Goal: Task Accomplishment & Management: Manage account settings

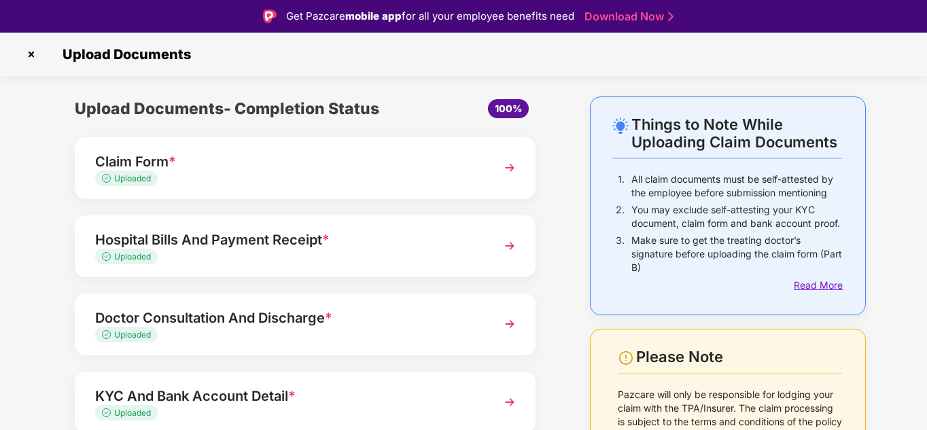
click at [813, 280] on div "Read More" at bounding box center [818, 285] width 48 height 15
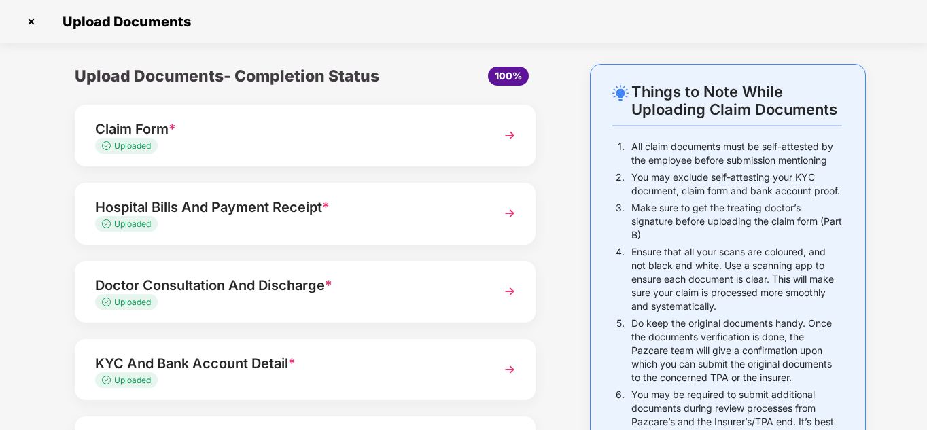
click at [360, 124] on div "Claim Form *" at bounding box center [287, 129] width 385 height 22
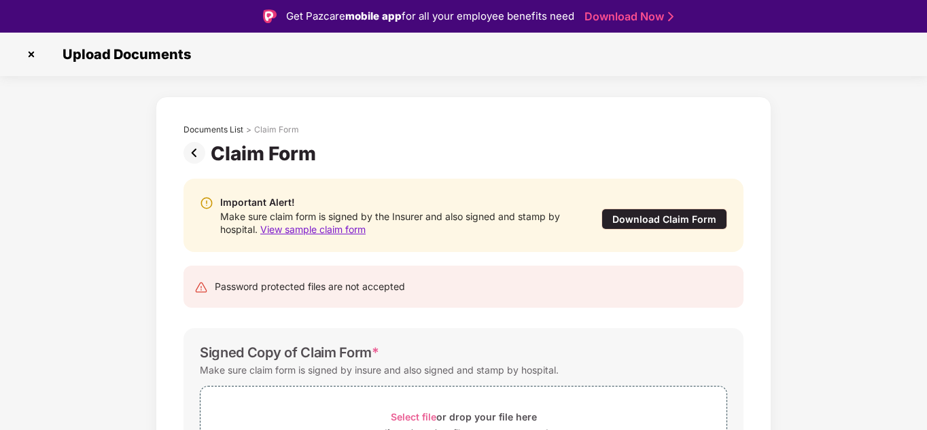
click at [27, 49] on img at bounding box center [31, 55] width 22 height 22
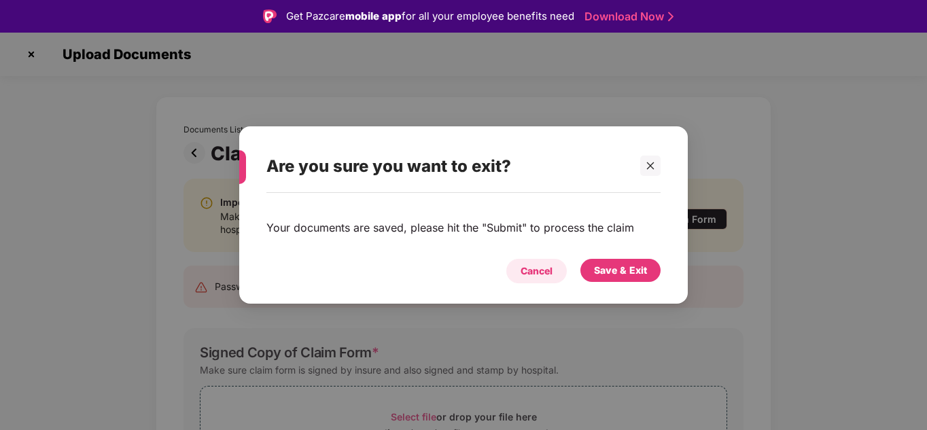
click at [545, 275] on div "Cancel" at bounding box center [537, 271] width 32 height 15
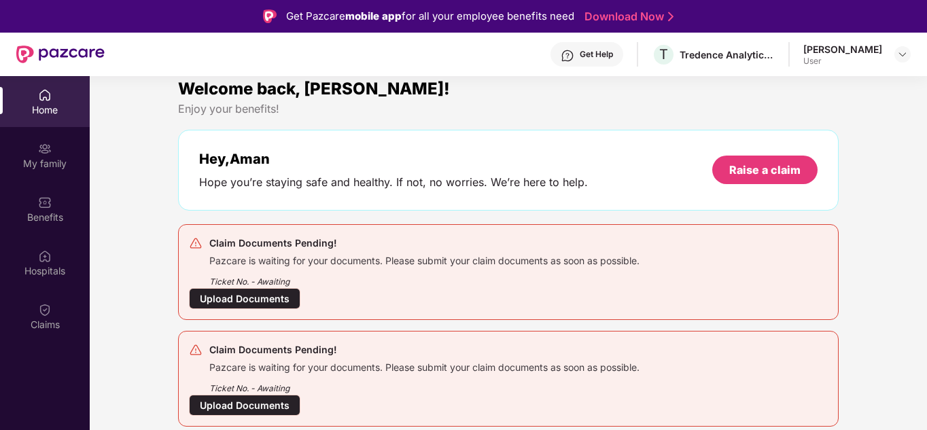
scroll to position [12, 0]
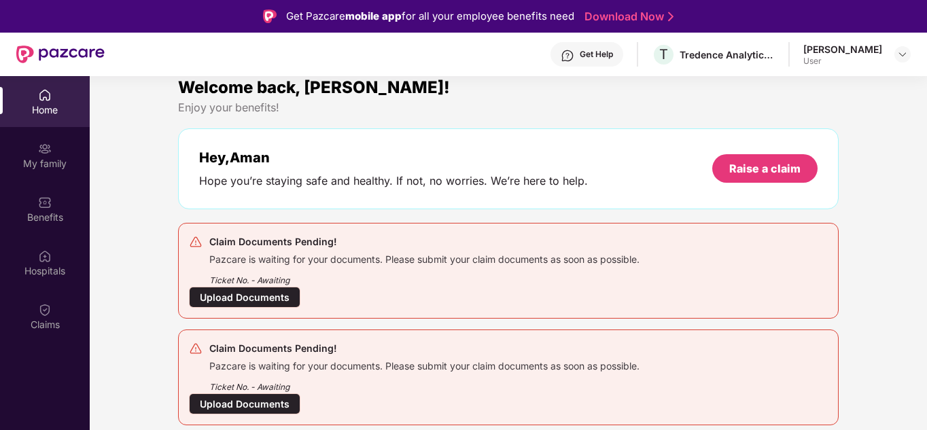
click at [252, 399] on div "Upload Documents" at bounding box center [245, 404] width 112 height 21
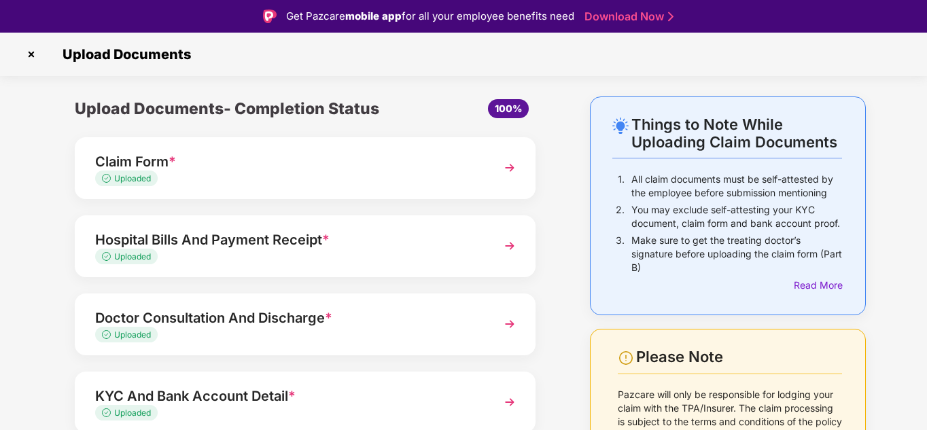
click at [511, 165] on img at bounding box center [510, 168] width 24 height 24
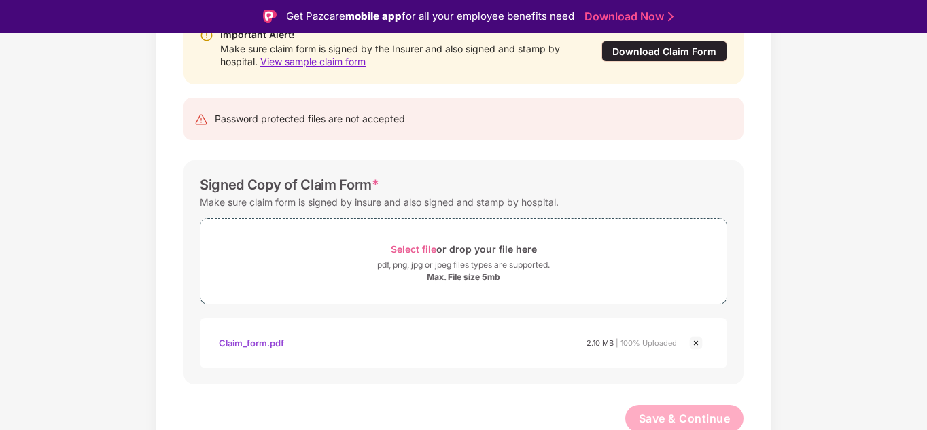
scroll to position [172, 0]
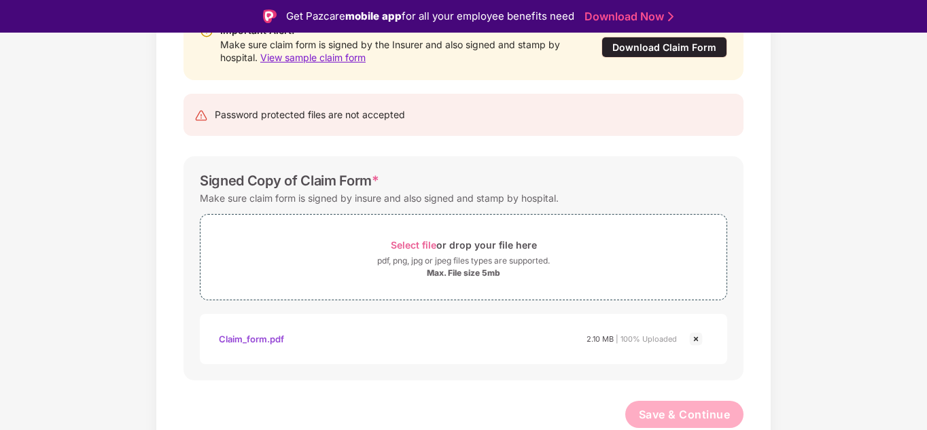
click at [268, 343] on div "Claim_form.pdf" at bounding box center [251, 339] width 65 height 23
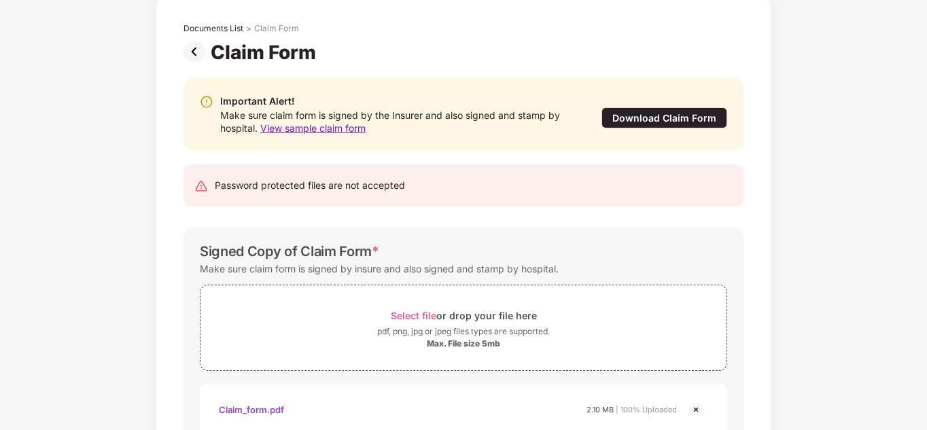
scroll to position [0, 0]
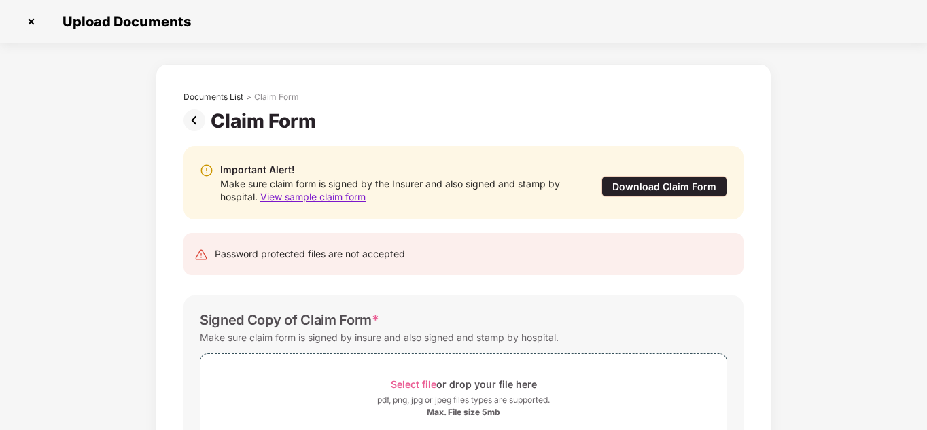
click at [32, 16] on img at bounding box center [31, 22] width 22 height 22
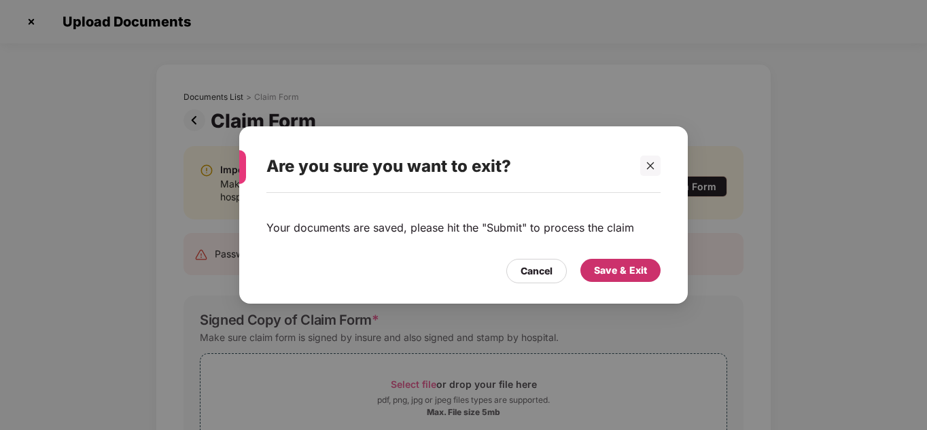
click at [628, 271] on div "Save & Exit" at bounding box center [620, 270] width 53 height 15
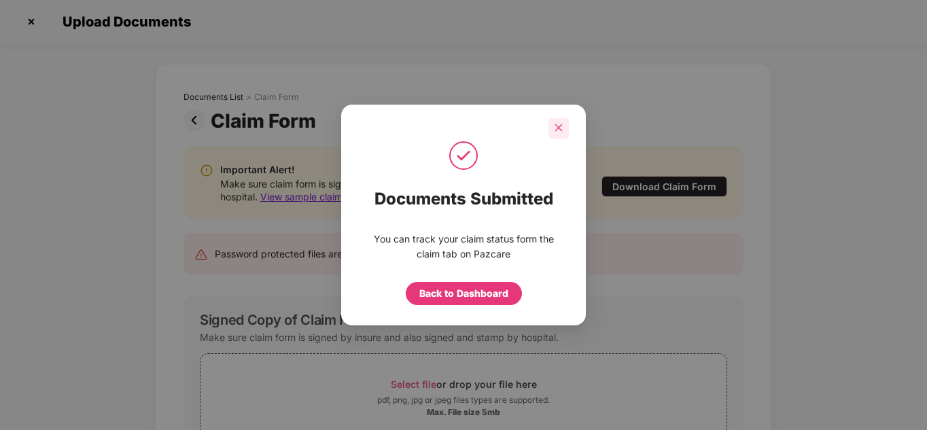
click at [558, 127] on icon "close" at bounding box center [559, 127] width 7 height 7
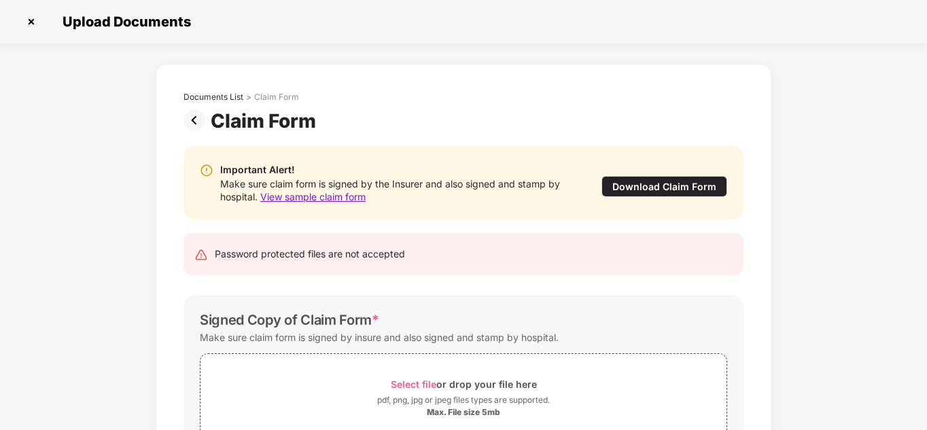
click at [190, 124] on img at bounding box center [197, 120] width 27 height 22
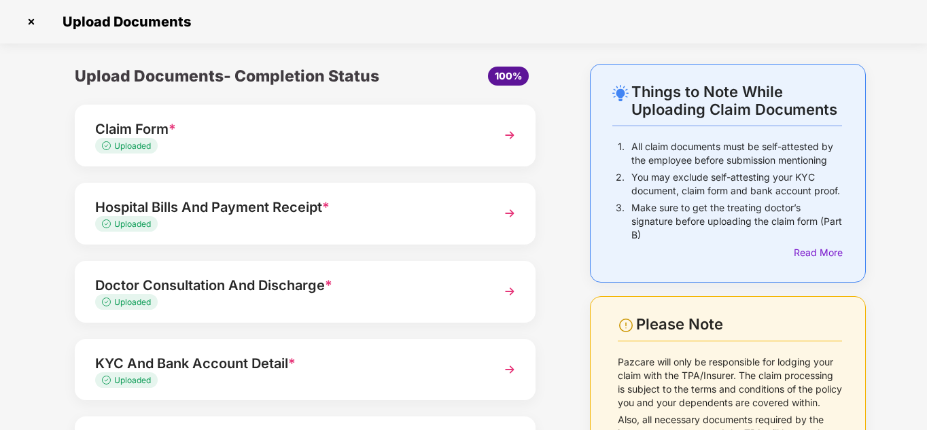
click at [130, 149] on span "Uploaded" at bounding box center [132, 146] width 37 height 10
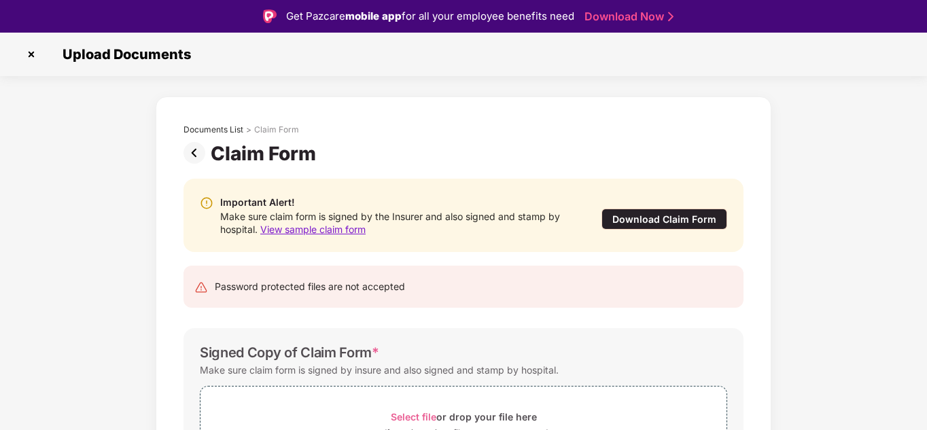
click at [31, 56] on img at bounding box center [31, 55] width 22 height 22
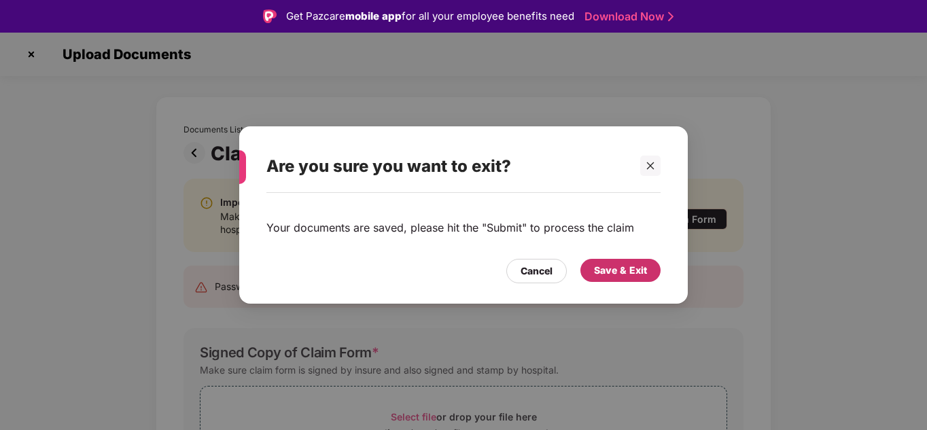
click at [599, 267] on div "Save & Exit" at bounding box center [620, 270] width 53 height 15
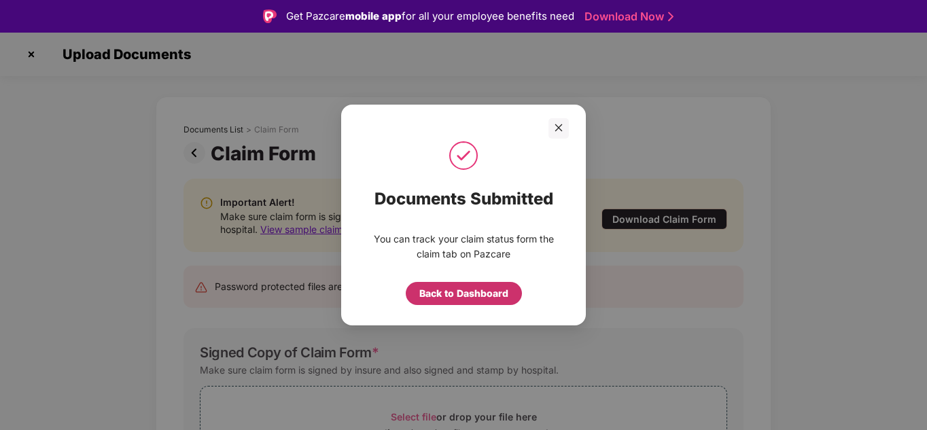
click at [459, 298] on div "Back to Dashboard" at bounding box center [464, 293] width 89 height 15
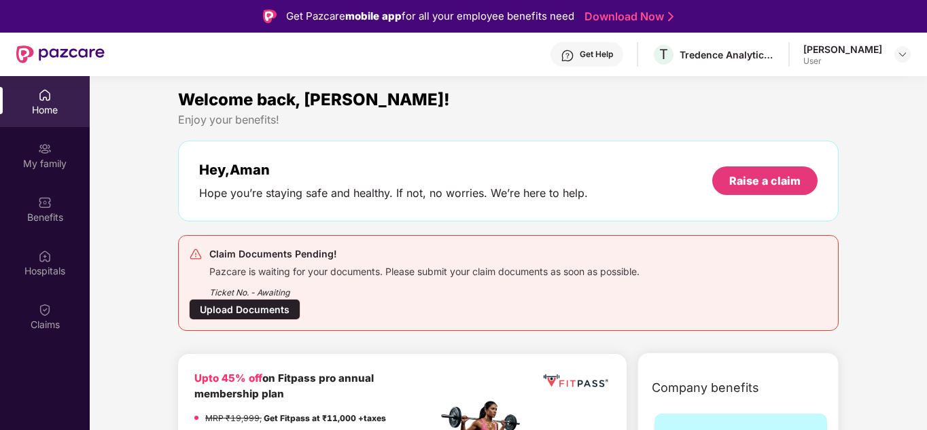
click at [235, 299] on div "Upload Documents" at bounding box center [245, 309] width 112 height 21
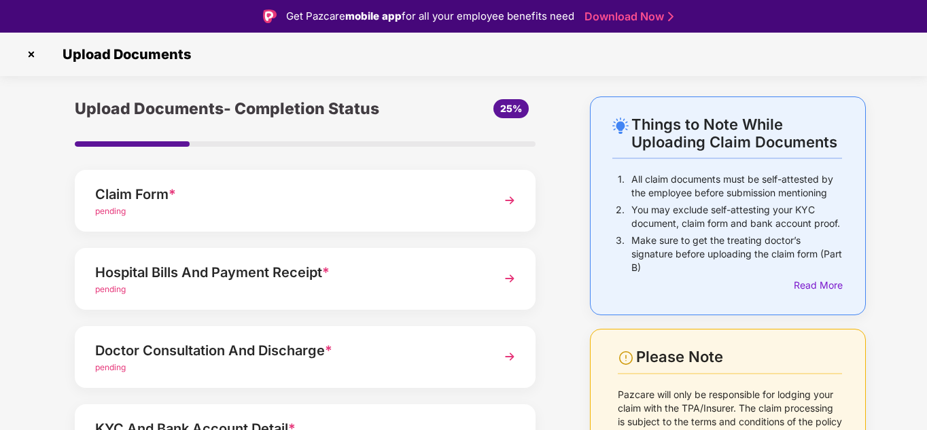
click at [33, 52] on img at bounding box center [31, 55] width 22 height 22
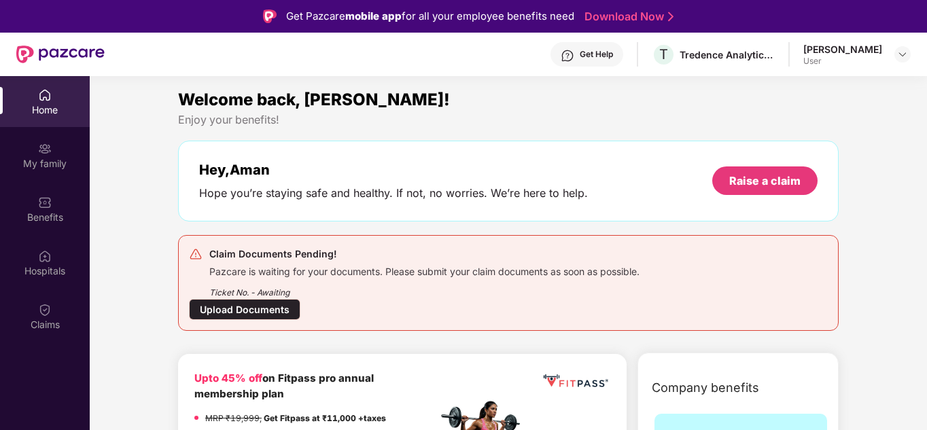
click at [49, 92] on img at bounding box center [45, 95] width 14 height 14
click at [46, 112] on div "Home" at bounding box center [45, 110] width 90 height 14
click at [44, 159] on div "My family" at bounding box center [45, 164] width 90 height 14
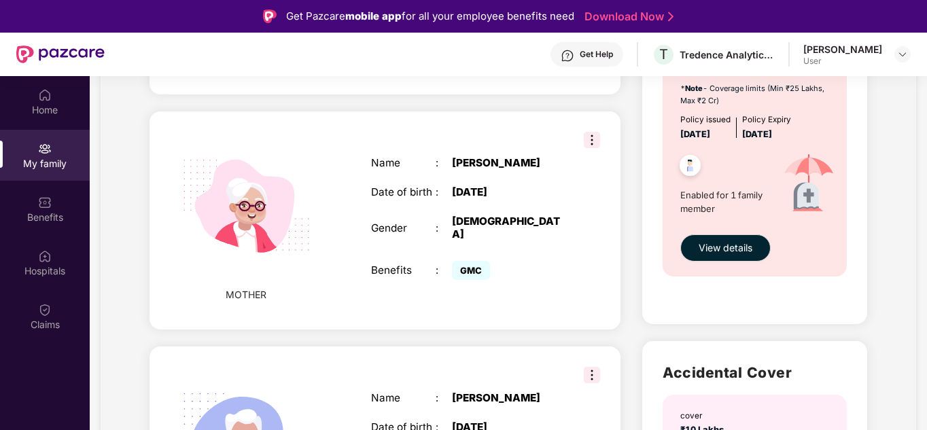
scroll to position [727, 0]
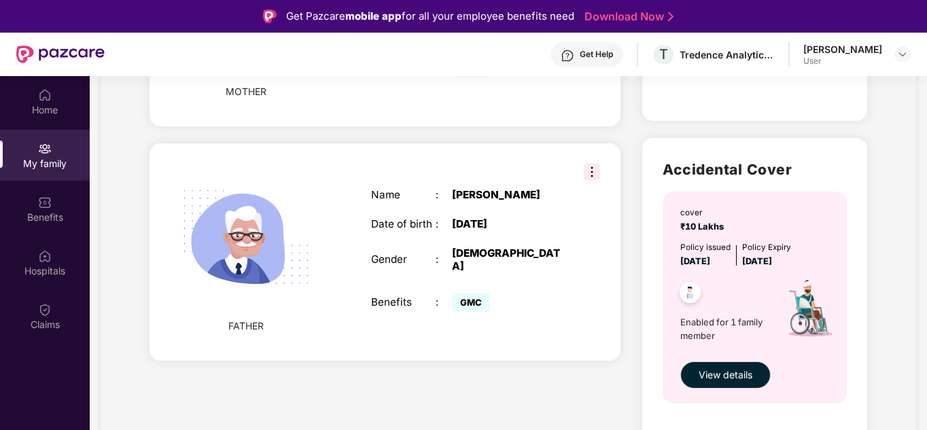
click at [591, 164] on img at bounding box center [592, 172] width 16 height 16
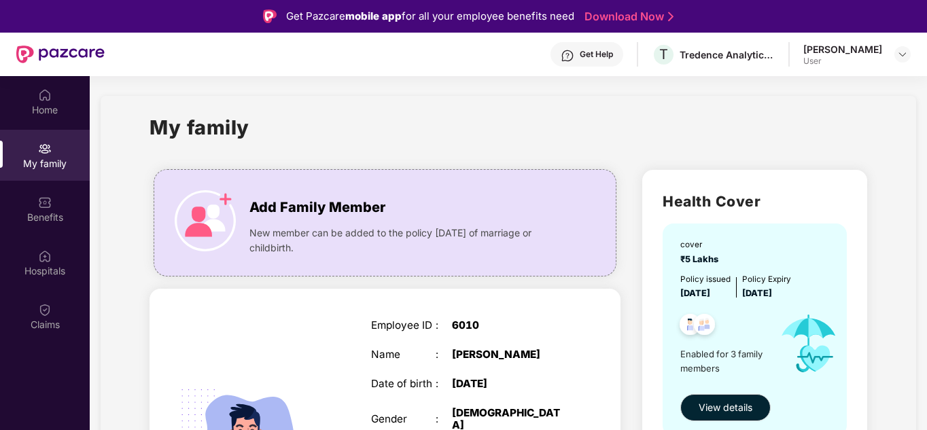
scroll to position [0, 0]
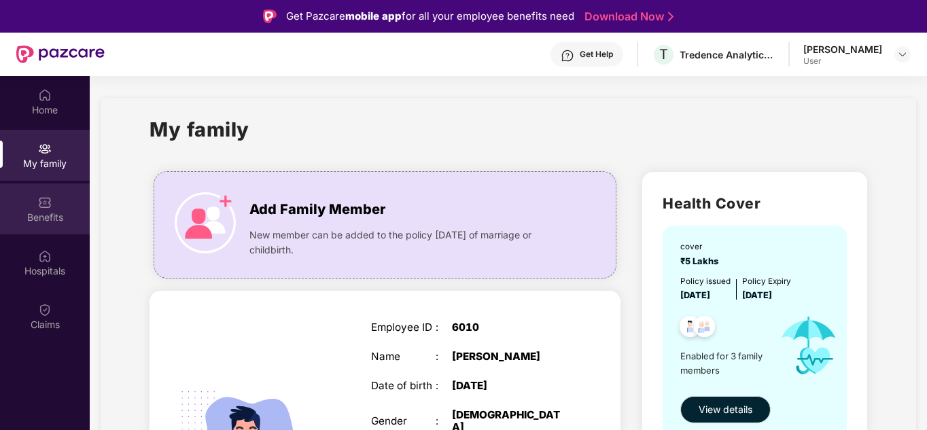
click at [36, 202] on div "Benefits" at bounding box center [45, 209] width 90 height 51
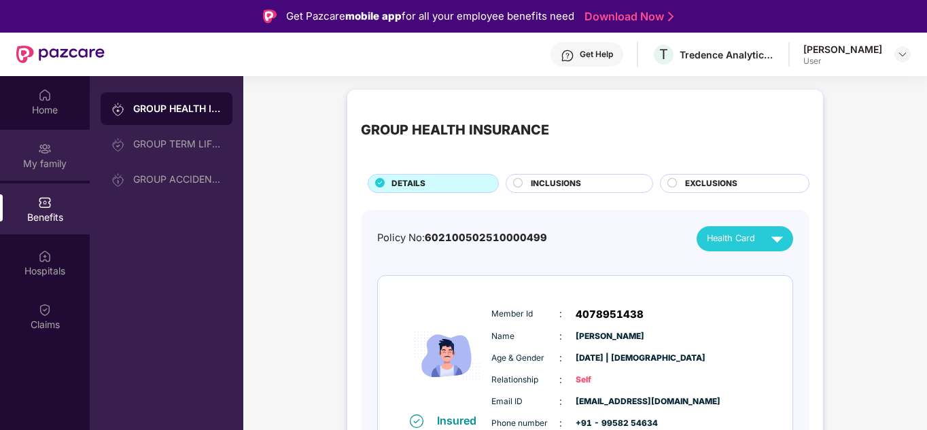
click at [32, 141] on div "My family" at bounding box center [45, 155] width 90 height 51
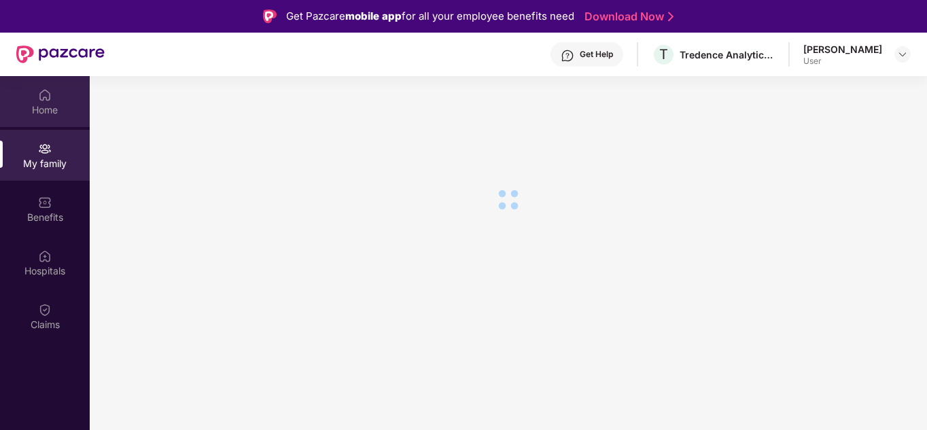
click at [38, 108] on div "Home" at bounding box center [45, 110] width 90 height 14
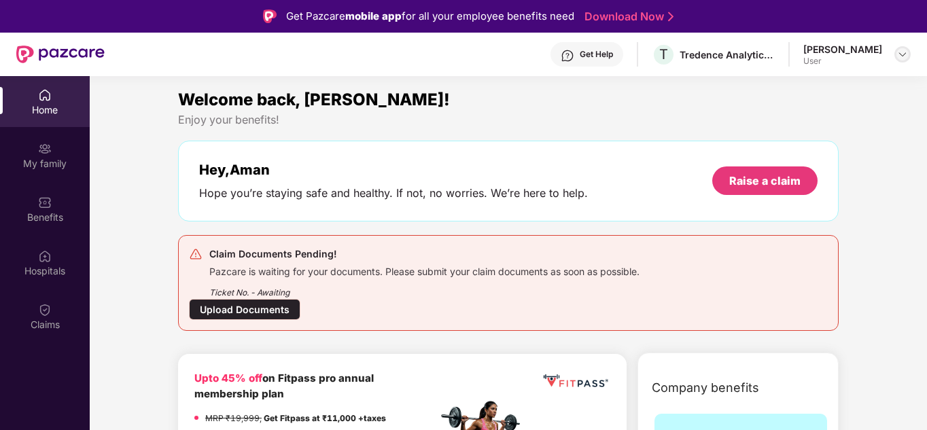
click at [900, 57] on img at bounding box center [903, 54] width 11 height 11
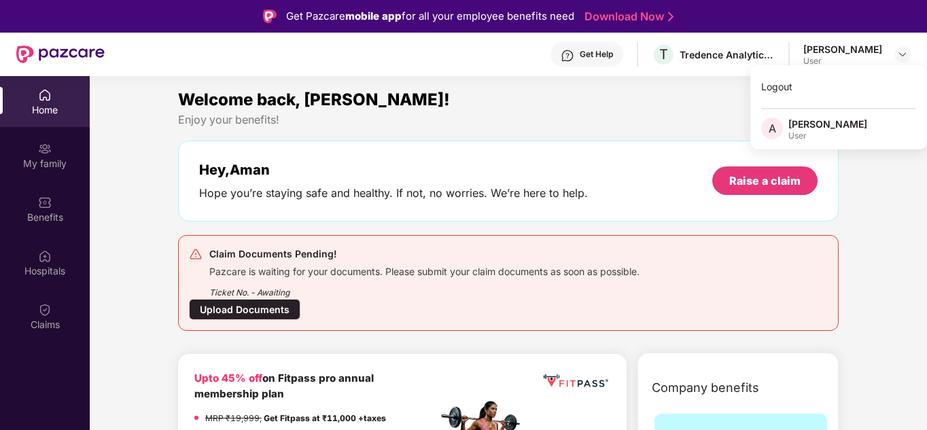
click at [593, 87] on div "Welcome back, [PERSON_NAME]!" at bounding box center [508, 100] width 661 height 26
